Goal: Find specific page/section: Find specific page/section

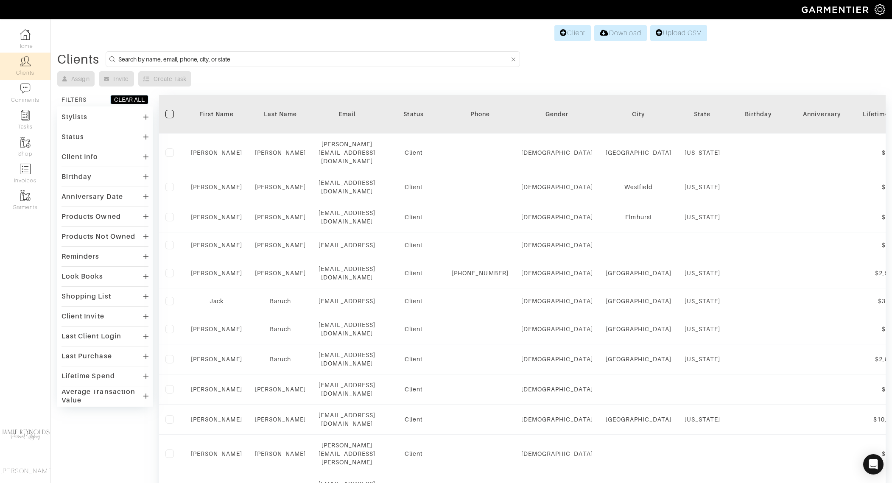
click at [275, 116] on div "Last Name" at bounding box center [280, 114] width 51 height 8
click at [285, 112] on div "Last Name" at bounding box center [280, 114] width 51 height 8
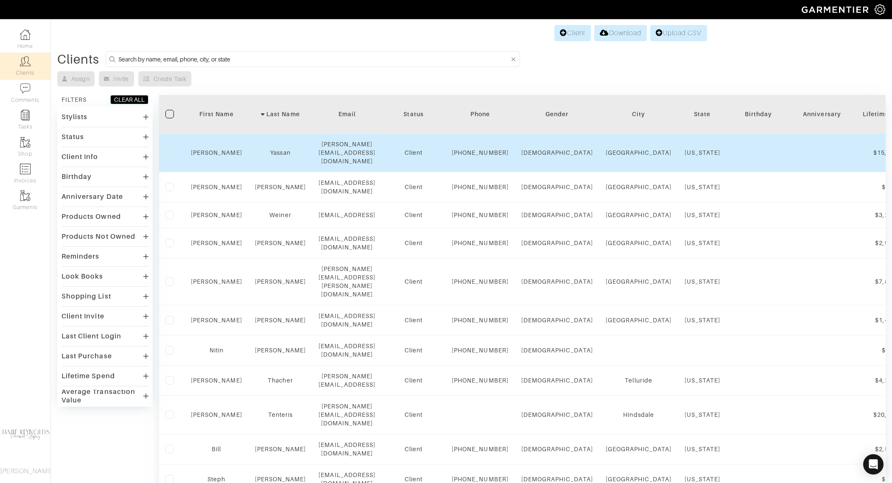
click at [445, 158] on td "Client" at bounding box center [414, 153] width 64 height 39
click at [439, 157] on div "Client" at bounding box center [413, 152] width 51 height 8
click at [212, 152] on link "Nick" at bounding box center [216, 152] width 51 height 7
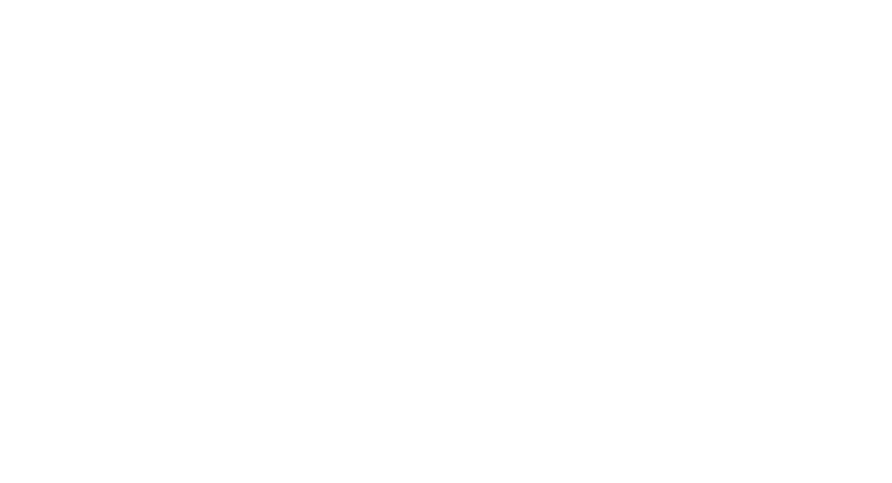
click at [0, 0] on html at bounding box center [0, 0] width 0 height 0
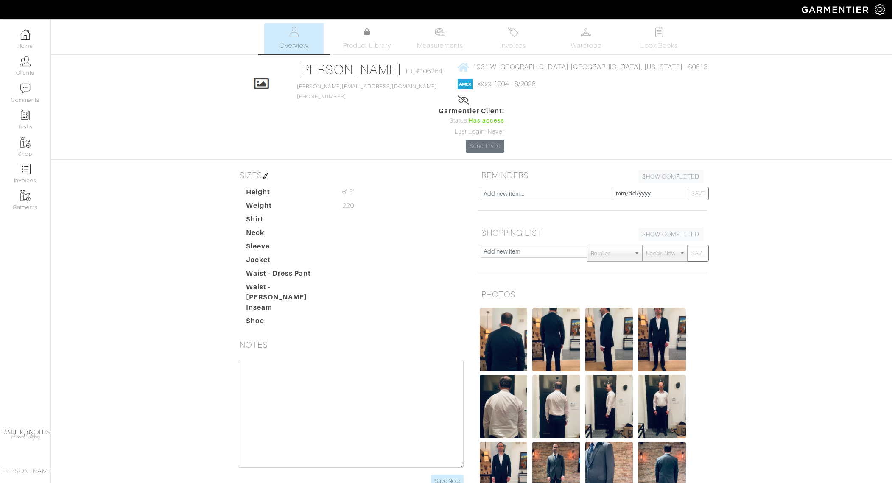
click at [367, 99] on div "[PERSON_NAME] ID: #106264 [PERSON_NAME][EMAIL_ADDRESS][DOMAIN_NAME] [PHONE_NUMB…" at bounding box center [372, 84] width 150 height 45
drag, startPoint x: 364, startPoint y: 99, endPoint x: 313, endPoint y: 95, distance: 51.4
click at [313, 95] on div "Click To Edit [PERSON_NAME] ID: #106264 [PERSON_NAME][EMAIL_ADDRESS][DOMAIN_NAM…" at bounding box center [472, 107] width 484 height 91
copy span "[PHONE_NUMBER]"
click at [435, 44] on span "Measurements" at bounding box center [440, 46] width 46 height 10
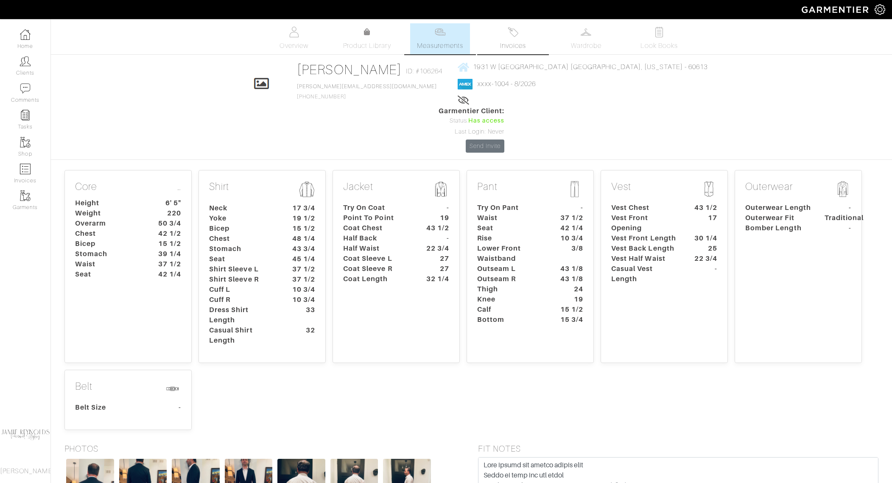
click at [512, 50] on span "Invoices" at bounding box center [513, 46] width 26 height 10
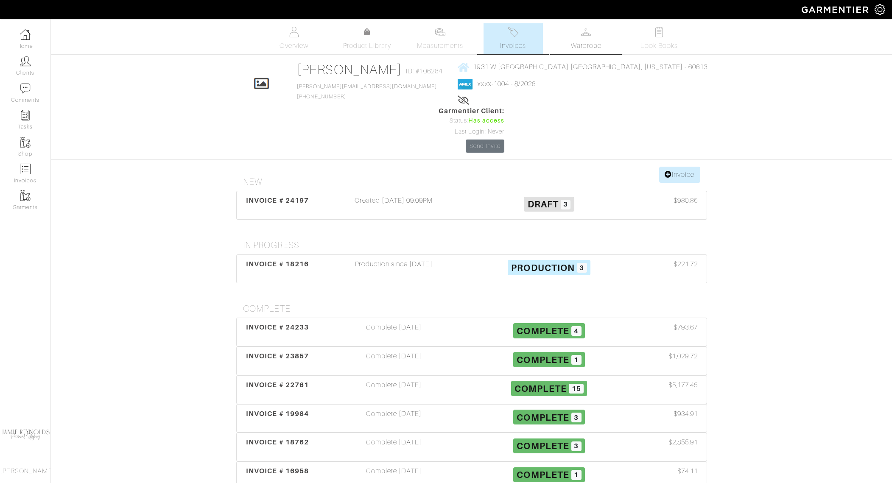
click at [579, 37] on link "Wardrobe" at bounding box center [586, 38] width 59 height 31
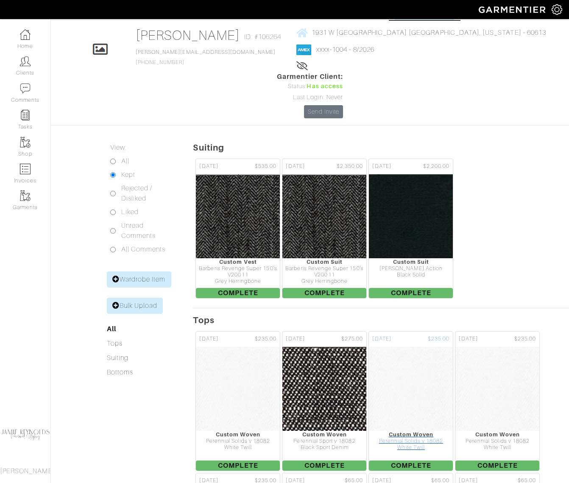
scroll to position [21, 0]
